Goal: Subscribe to service/newsletter

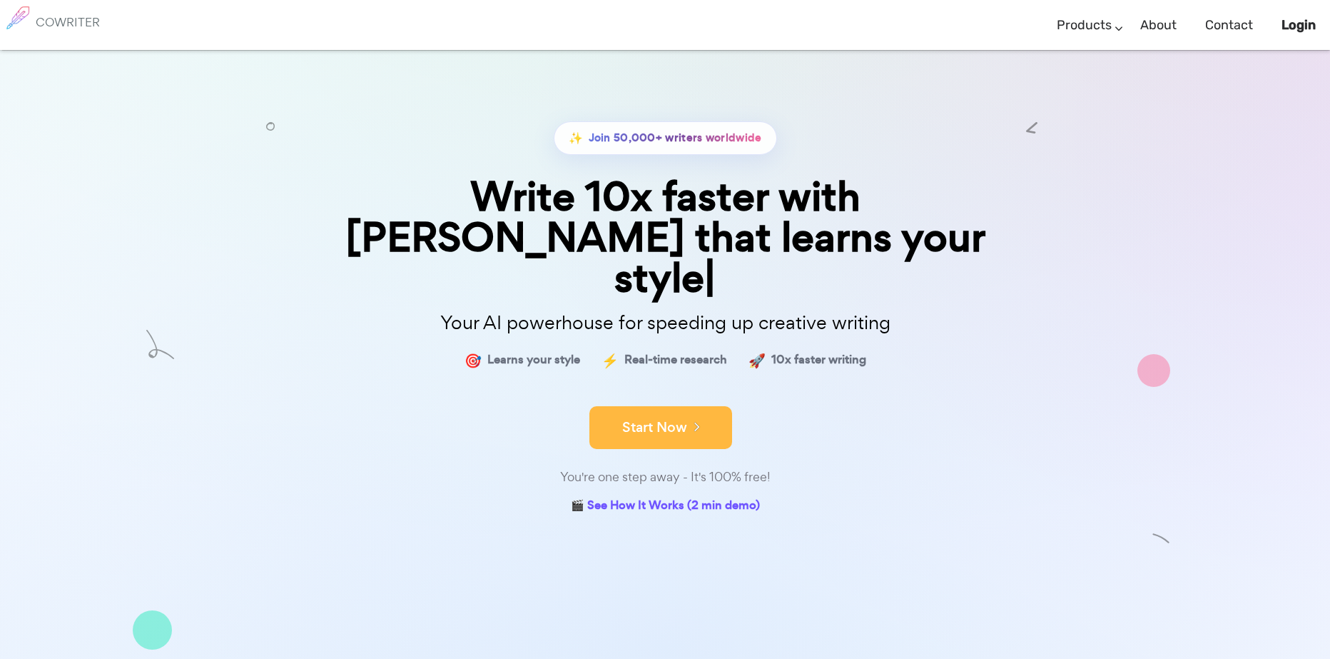
click at [680, 406] on button "Start Now" at bounding box center [660, 427] width 143 height 43
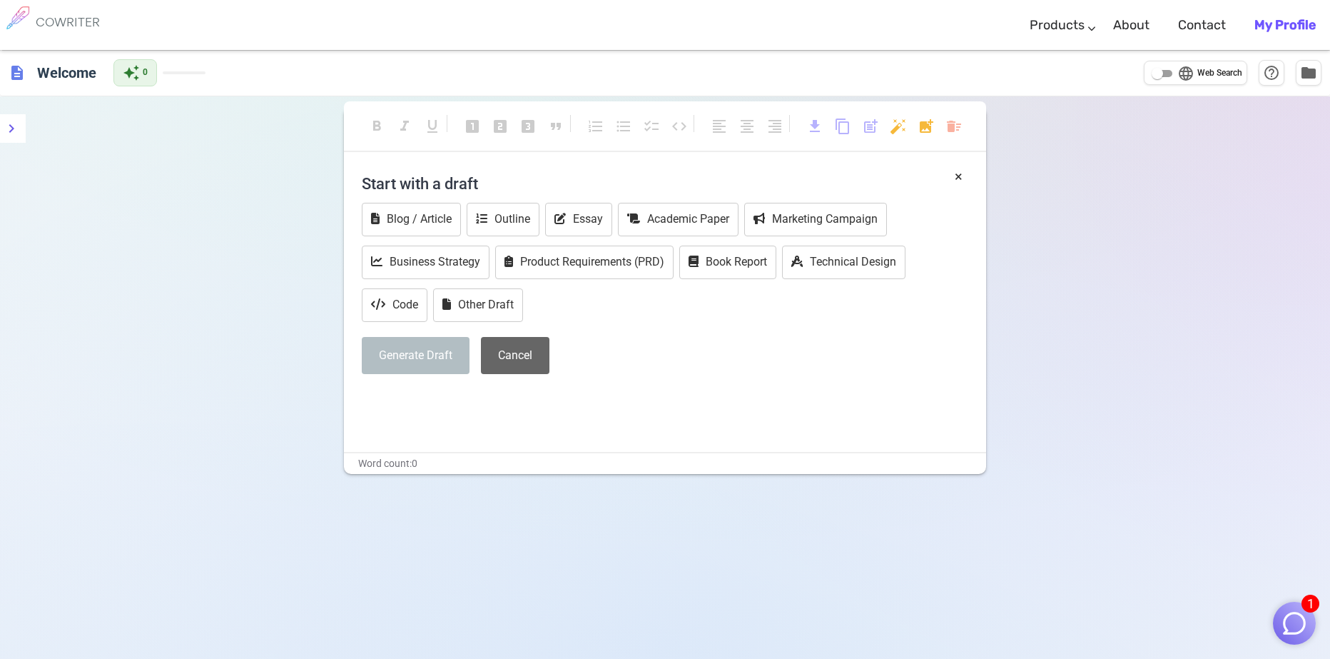
click at [497, 357] on button "Cancel" at bounding box center [515, 356] width 68 height 38
